Goal: Transaction & Acquisition: Download file/media

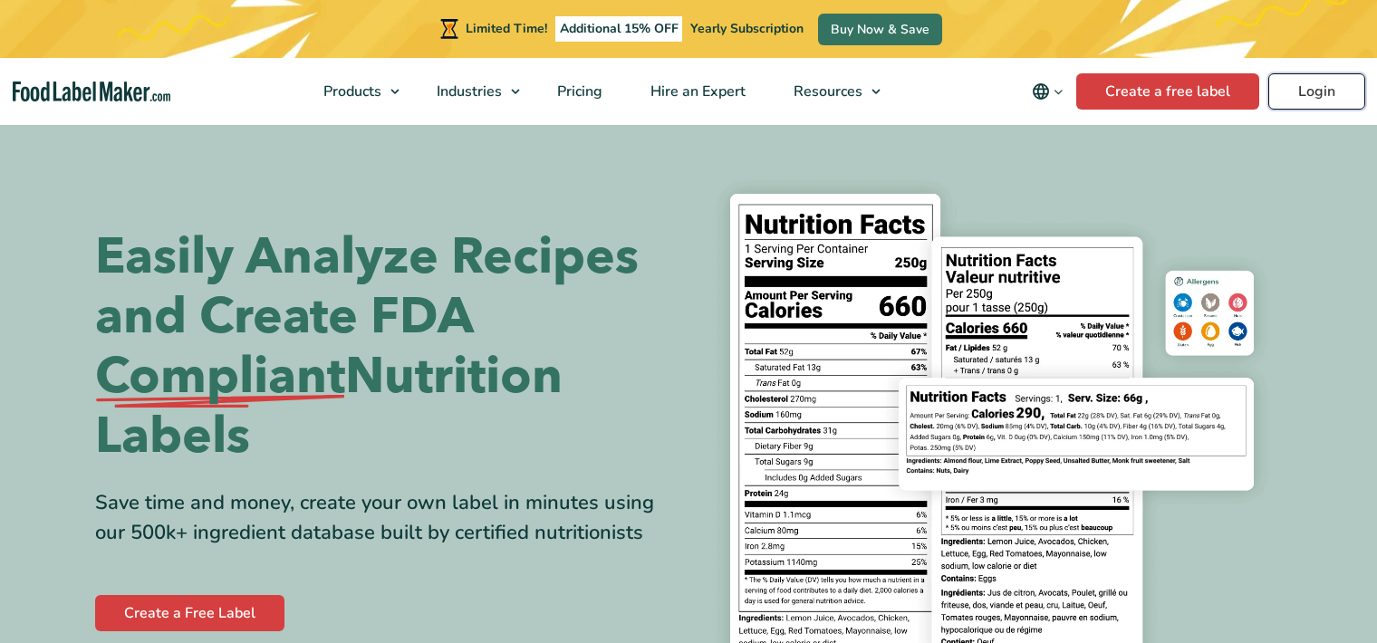
click at [1328, 91] on link "Login" at bounding box center [1316, 91] width 97 height 36
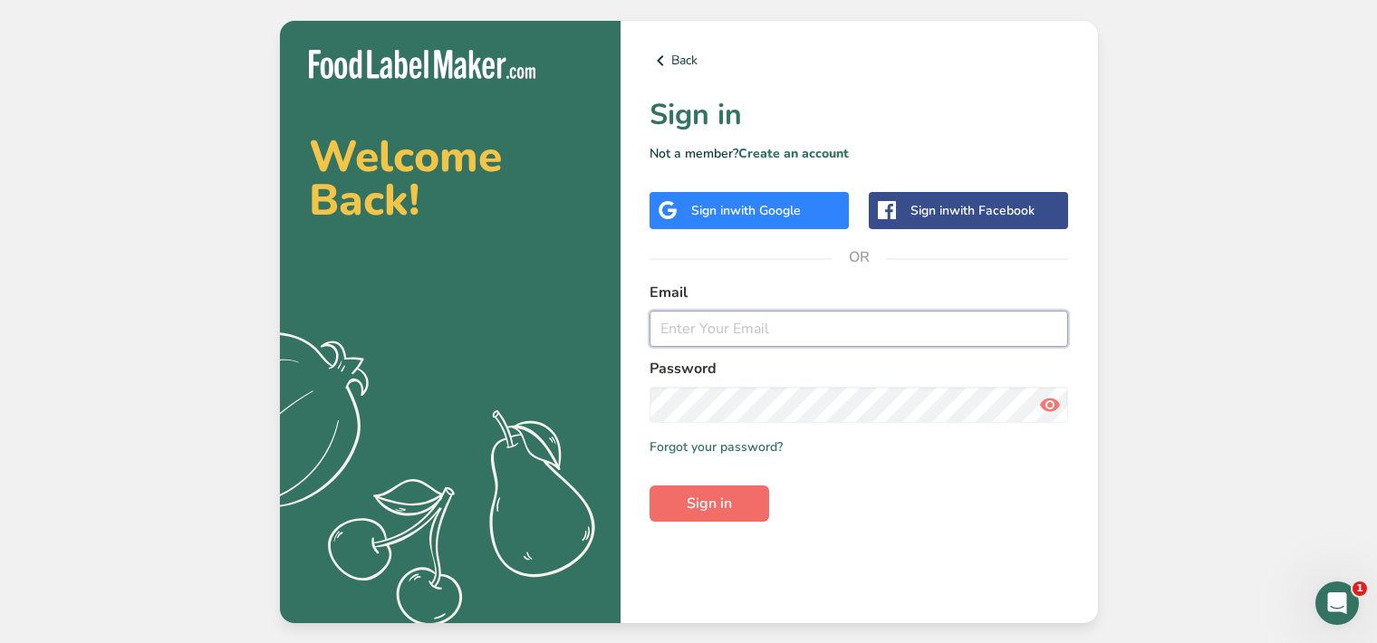
type input "[PERSON_NAME][EMAIL_ADDRESS][DOMAIN_NAME]"
click at [693, 498] on span "Sign in" at bounding box center [709, 504] width 45 height 22
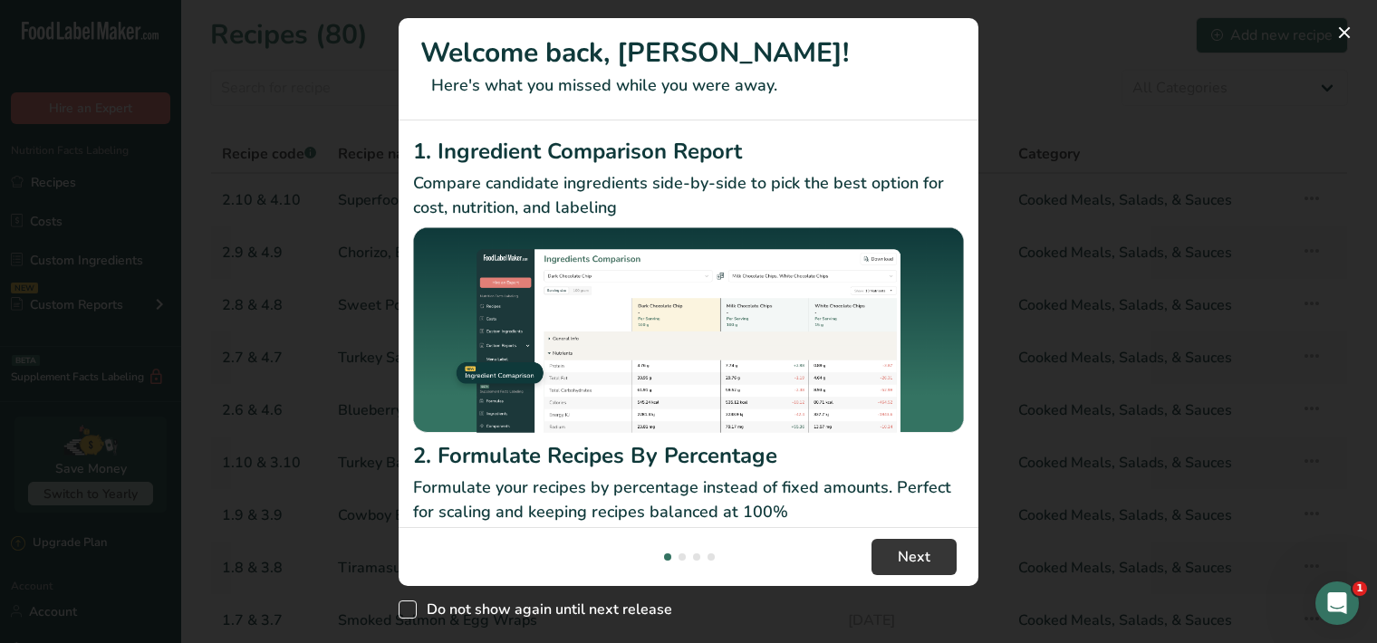
click at [408, 610] on span "New Features" at bounding box center [408, 609] width 18 height 18
click at [408, 610] on input "Do not show again until next release" at bounding box center [405, 610] width 12 height 12
checkbox input "true"
click at [1340, 34] on button "New Features" at bounding box center [1344, 32] width 29 height 29
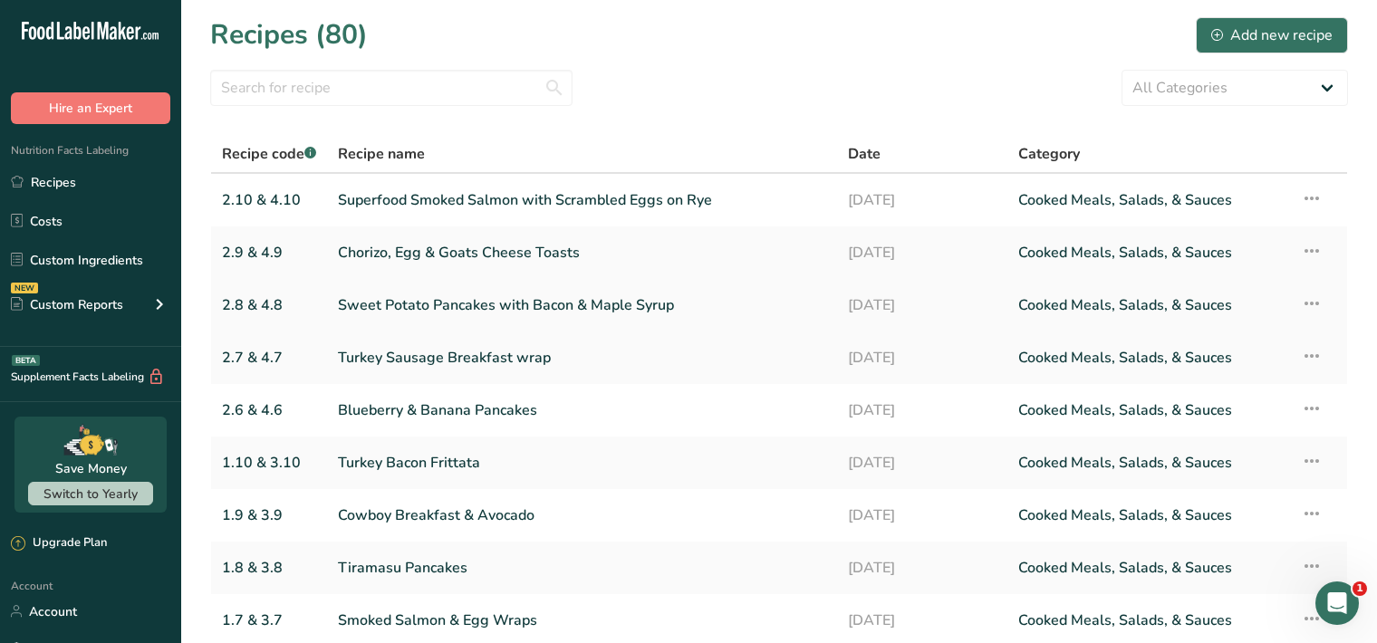
click at [677, 308] on link "Sweet Potato Pancakes with Bacon & Maple Syrup" at bounding box center [582, 305] width 488 height 38
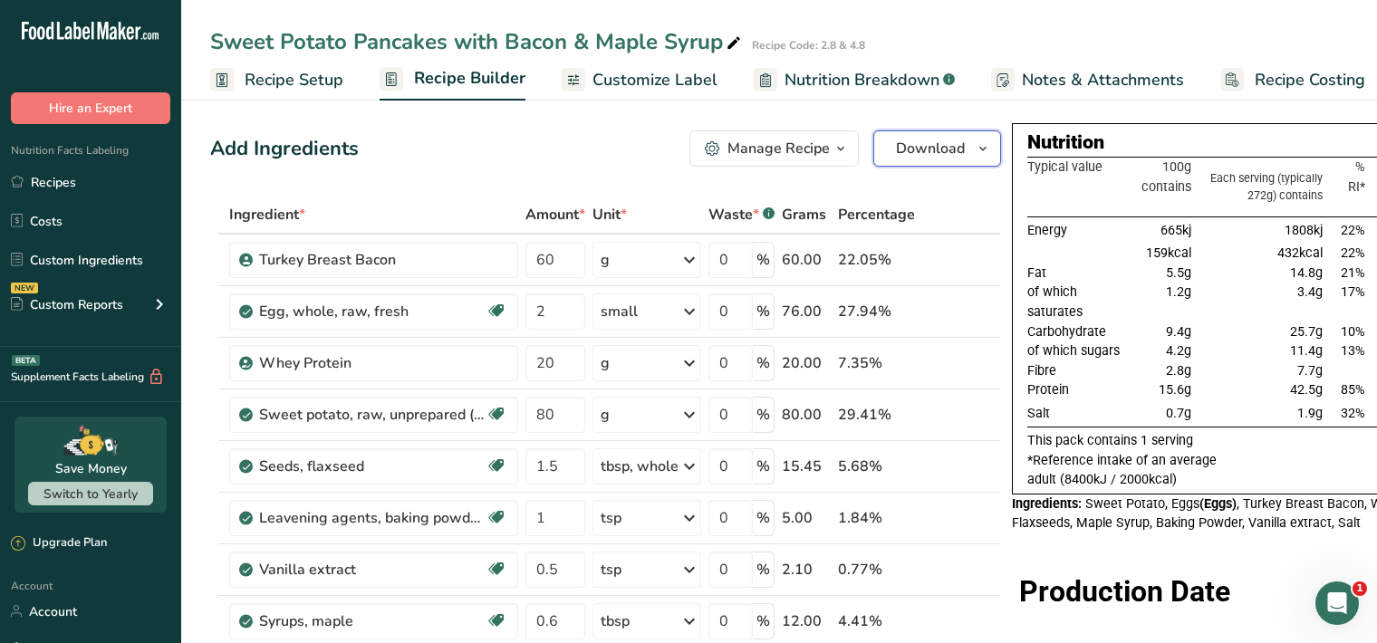
click at [981, 149] on icon "button" at bounding box center [982, 149] width 14 height 23
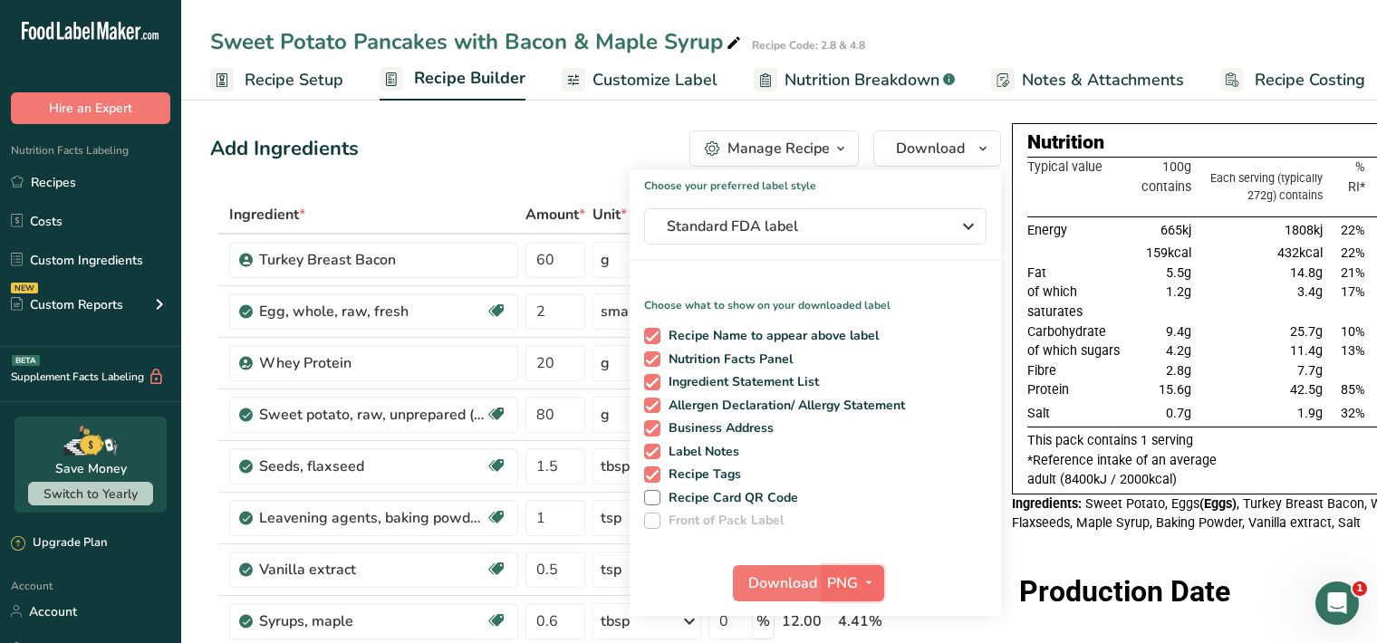
click at [866, 583] on icon "button" at bounding box center [868, 583] width 14 height 23
click at [863, 577] on icon "button" at bounding box center [868, 583] width 14 height 23
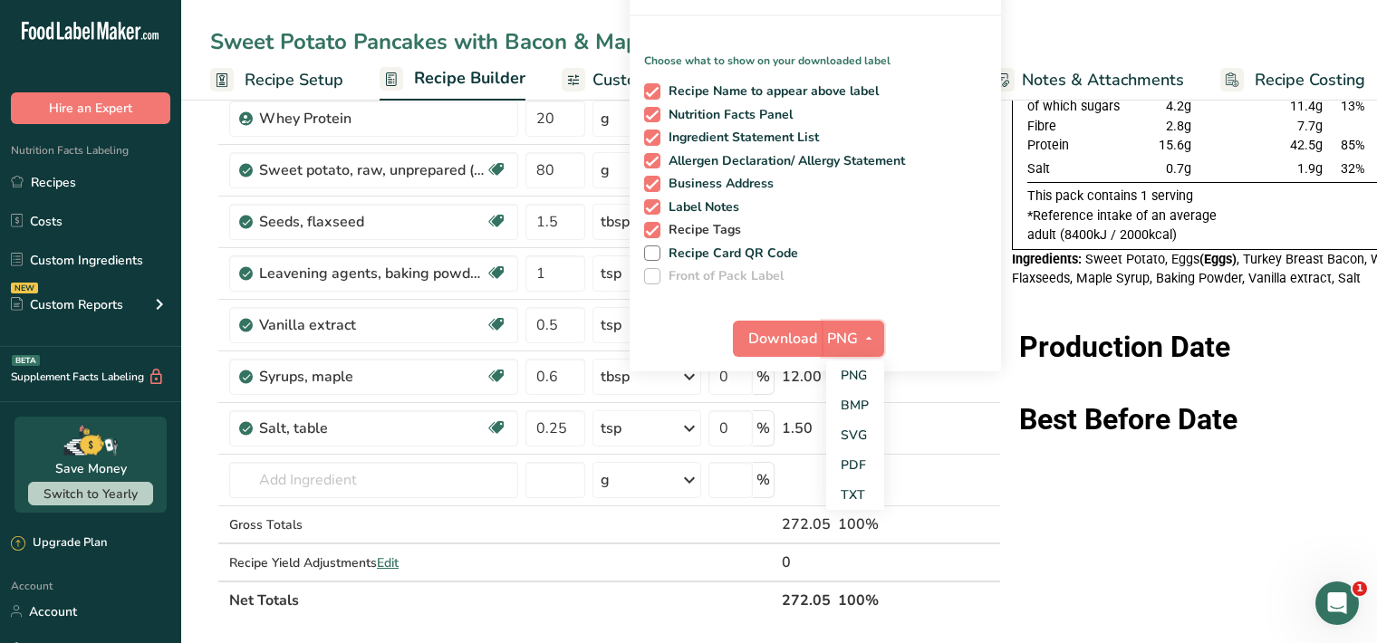
scroll to position [267, 0]
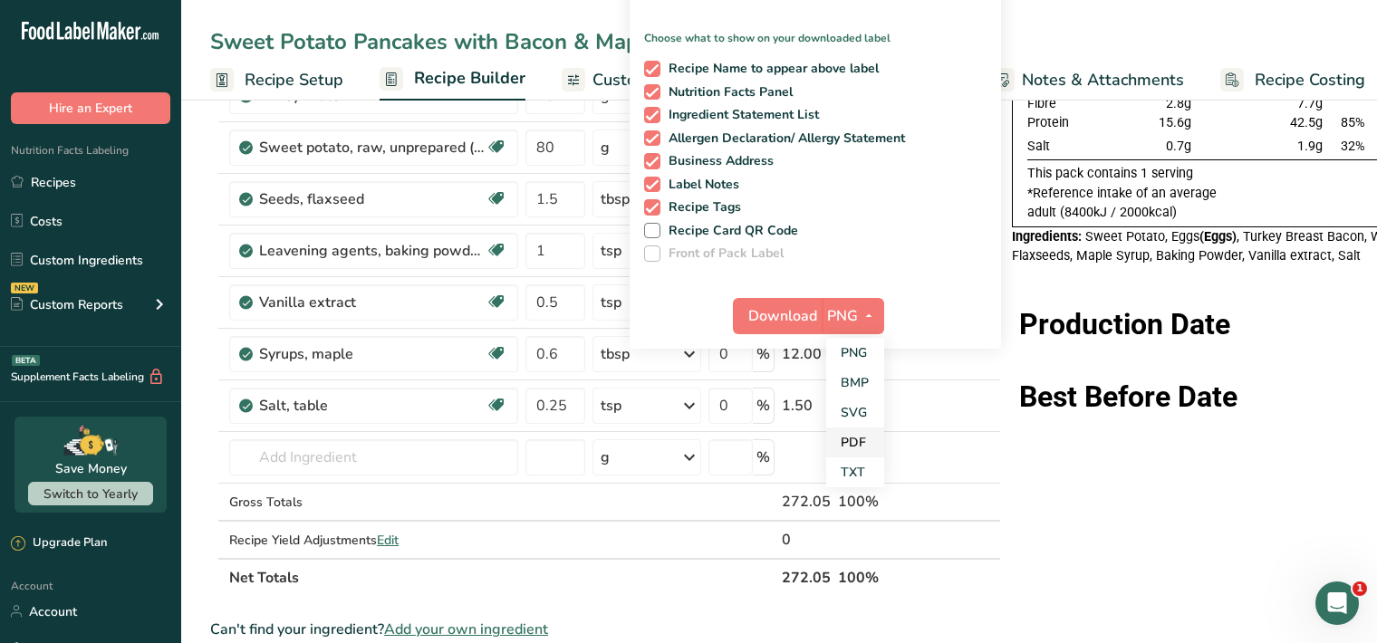
click at [855, 443] on link "PDF" at bounding box center [855, 443] width 58 height 30
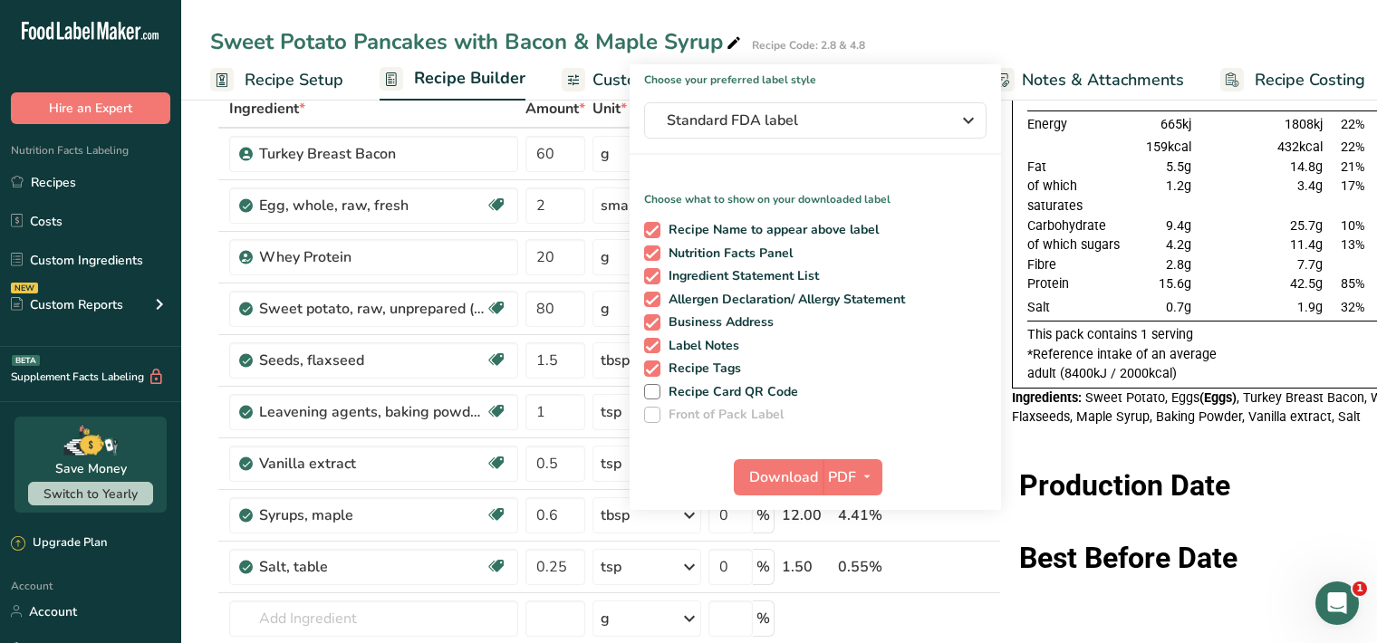
scroll to position [84, 0]
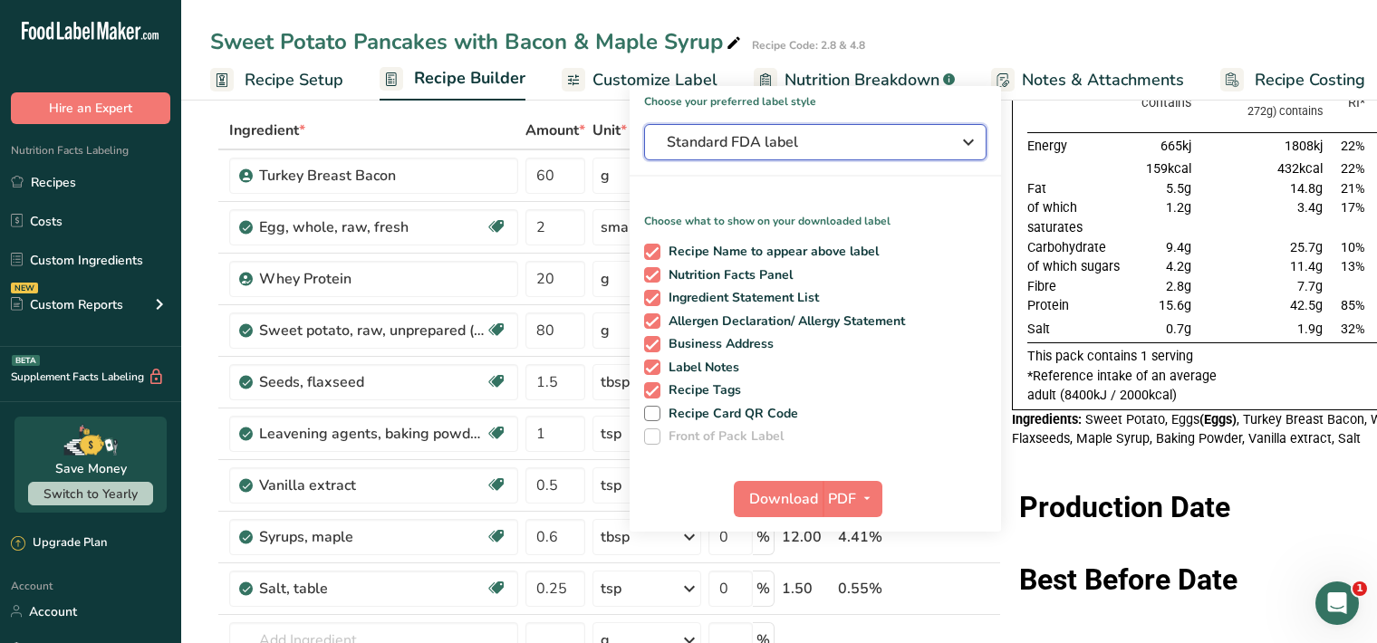
click at [967, 140] on icon "button" at bounding box center [968, 142] width 22 height 33
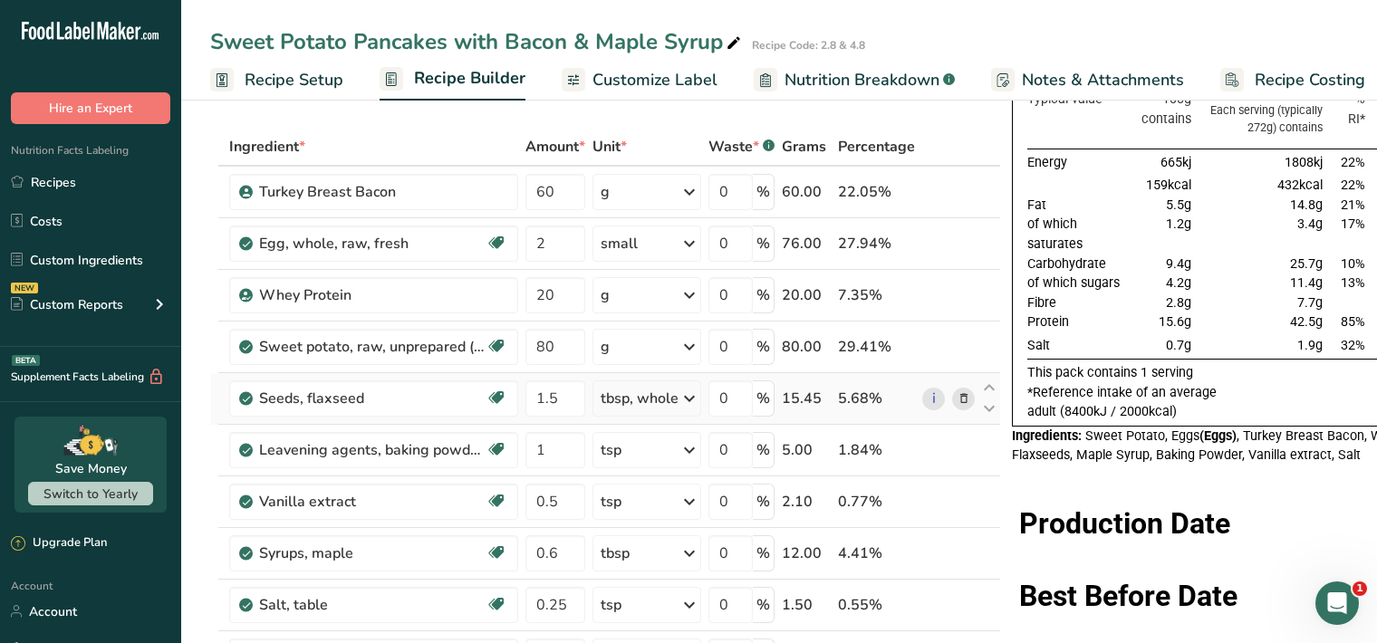
scroll to position [0, 0]
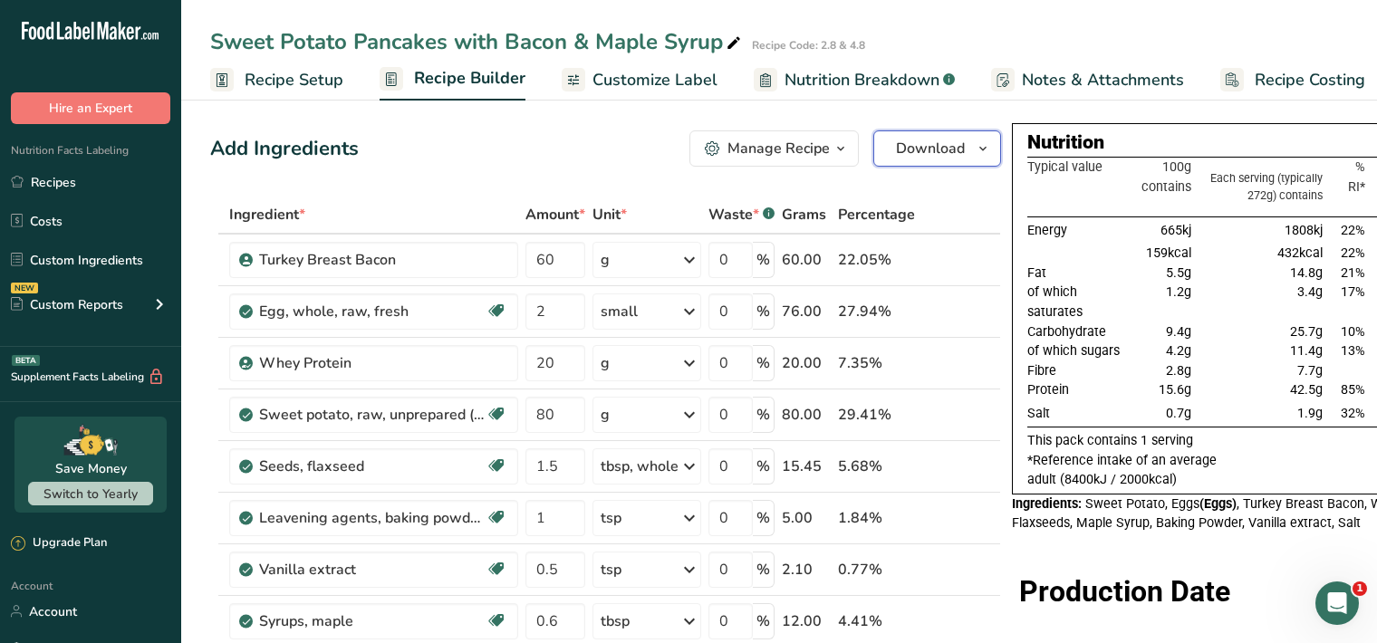
click at [977, 146] on icon "button" at bounding box center [982, 149] width 14 height 23
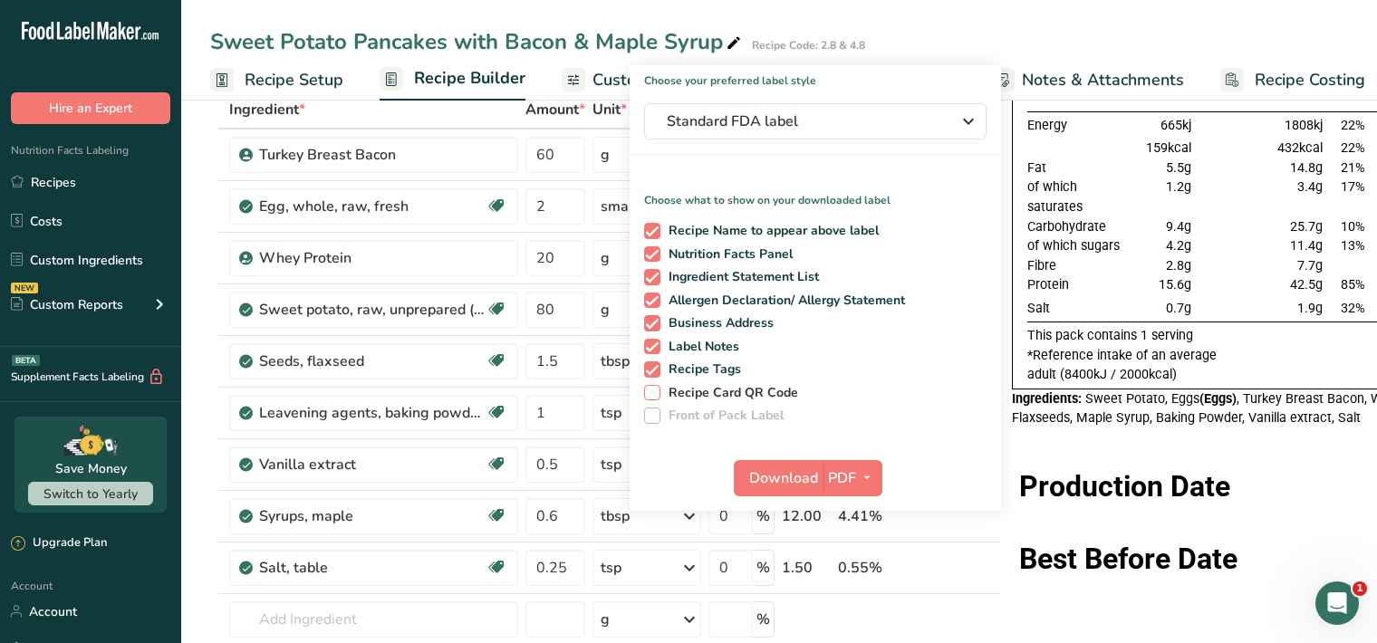
scroll to position [170, 0]
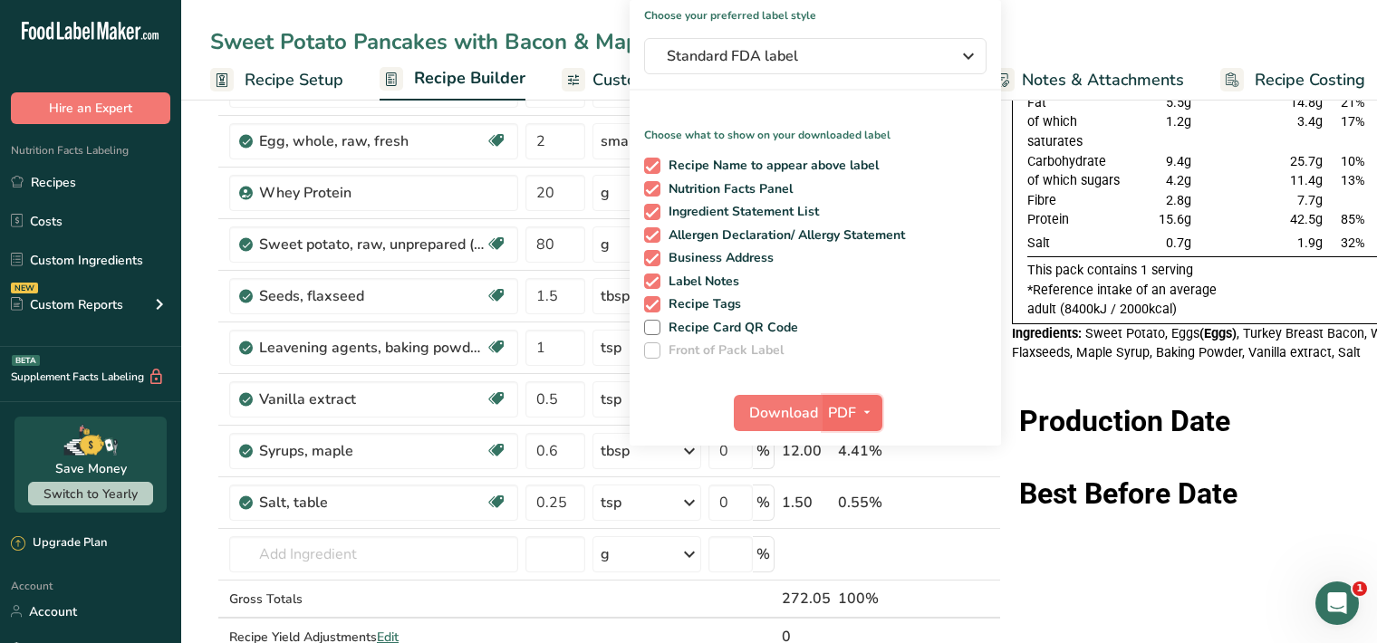
click at [862, 406] on icon "button" at bounding box center [867, 412] width 14 height 23
click at [848, 537] on link "PDF" at bounding box center [853, 539] width 58 height 30
click at [787, 415] on span "Download" at bounding box center [783, 413] width 69 height 22
click at [775, 410] on span "Download" at bounding box center [783, 413] width 69 height 22
